Goal: Navigation & Orientation: Understand site structure

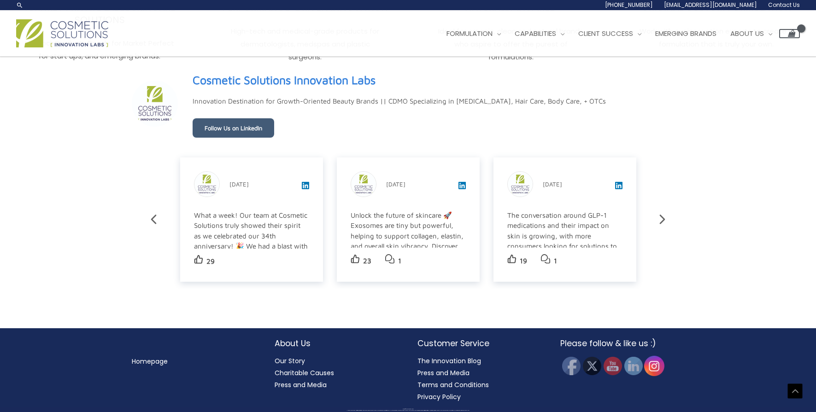
scroll to position [1606, 0]
click at [651, 370] on img at bounding box center [654, 366] width 20 height 20
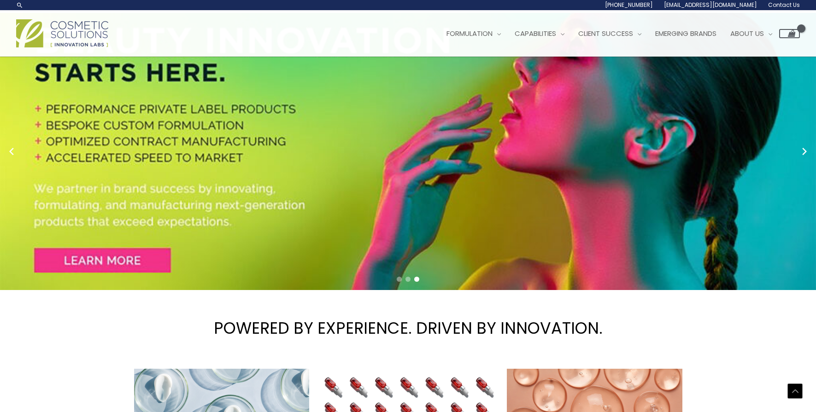
scroll to position [0, 0]
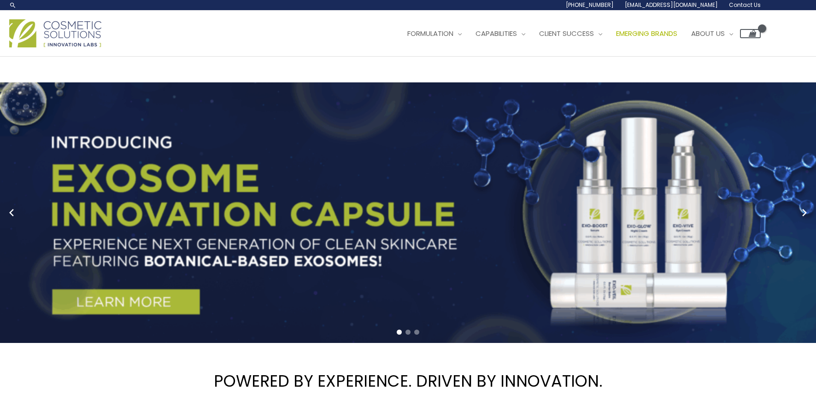
click at [654, 32] on span "Emerging Brands" at bounding box center [646, 34] width 61 height 10
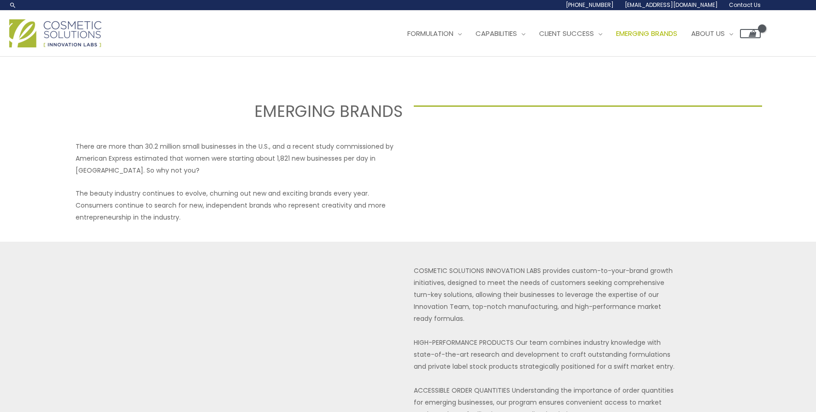
select select
click at [520, 59] on span "Private Label" at bounding box center [499, 59] width 46 height 10
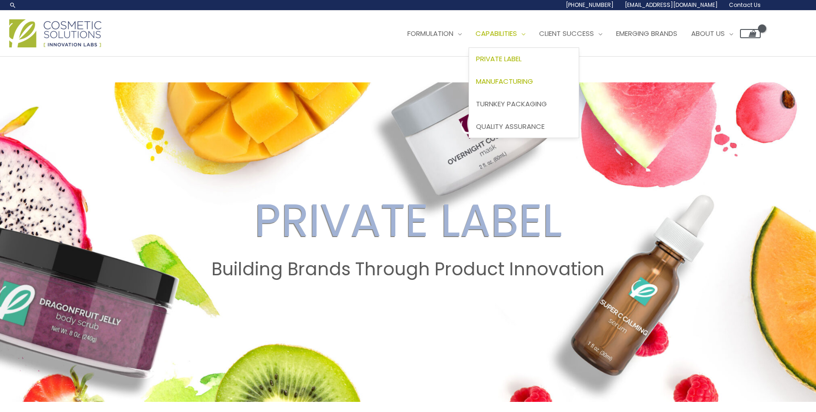
click at [525, 78] on span "Manufacturing" at bounding box center [504, 81] width 57 height 10
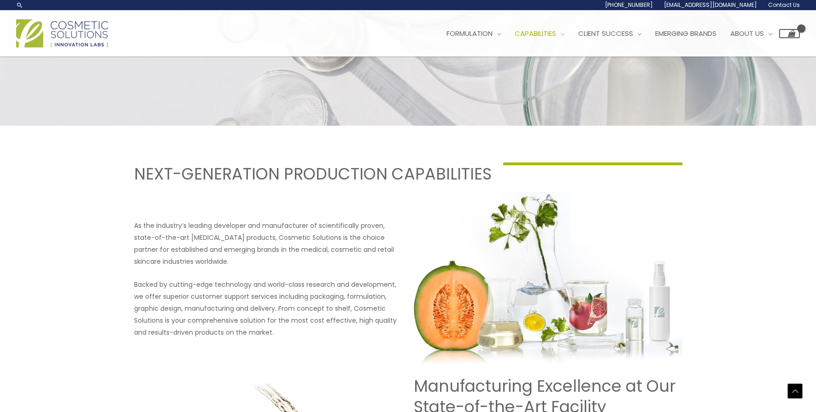
scroll to position [252, 0]
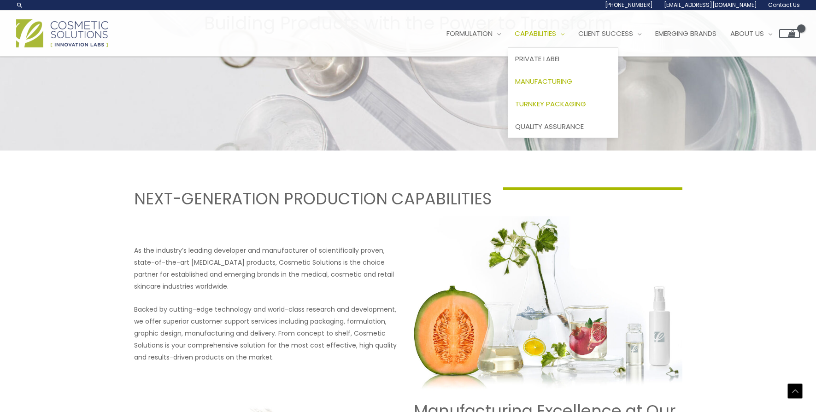
click at [548, 105] on span "Turnkey Packaging" at bounding box center [550, 104] width 71 height 10
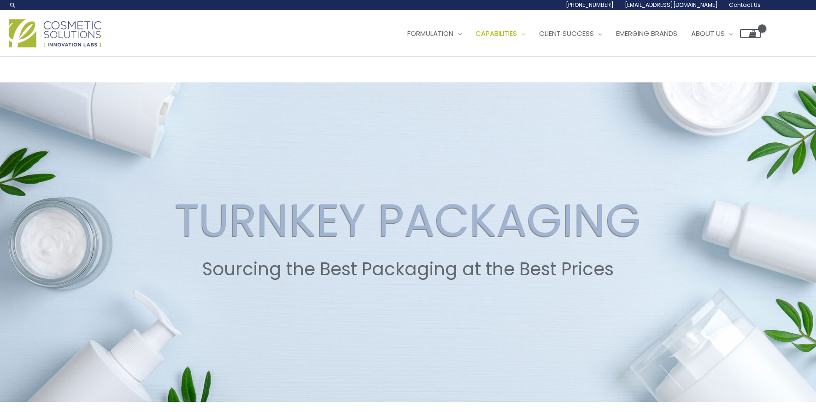
click at [77, 33] on img at bounding box center [55, 33] width 92 height 28
